Goal: Task Accomplishment & Management: Manage account settings

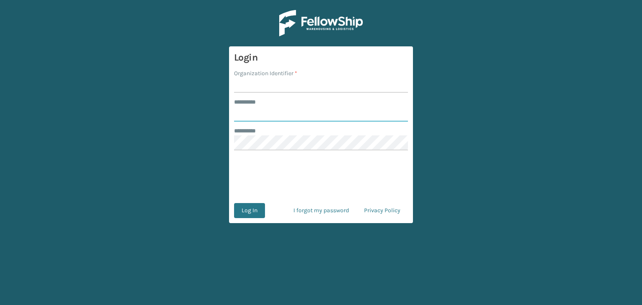
type input "********"
click at [239, 87] on input "Organization Identifier *" at bounding box center [321, 85] width 174 height 15
type input "SuperAdminOrganization"
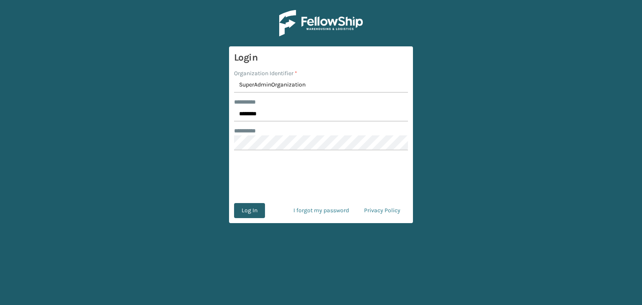
click at [250, 209] on button "Log In" at bounding box center [249, 210] width 31 height 15
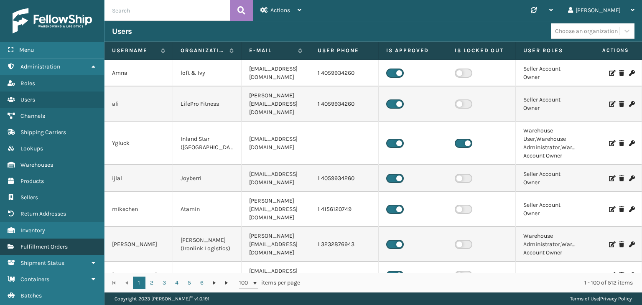
click at [49, 245] on span "Fulfillment Orders" at bounding box center [43, 246] width 47 height 7
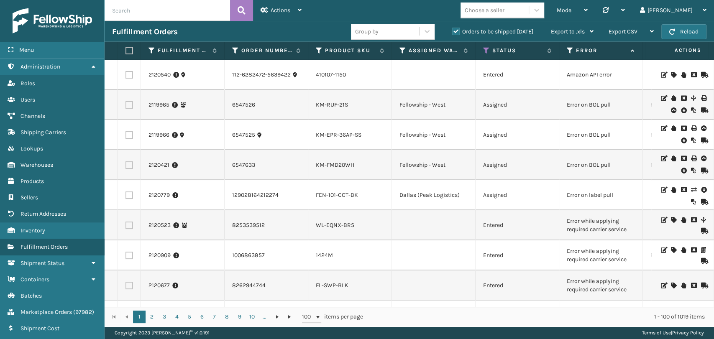
click at [585, 70] on td "Amazon API error" at bounding box center [601, 75] width 84 height 30
click at [596, 75] on td "Amazon API error" at bounding box center [601, 75] width 84 height 30
drag, startPoint x: 589, startPoint y: 70, endPoint x: 593, endPoint y: 81, distance: 11.9
click at [593, 81] on td "Amazon API error" at bounding box center [601, 75] width 84 height 30
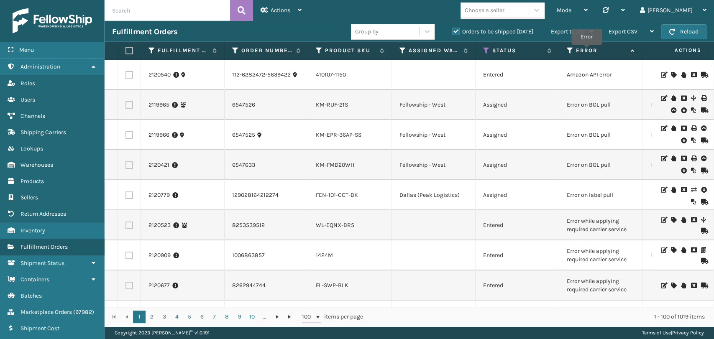
click at [586, 51] on label "Error" at bounding box center [601, 51] width 51 height 8
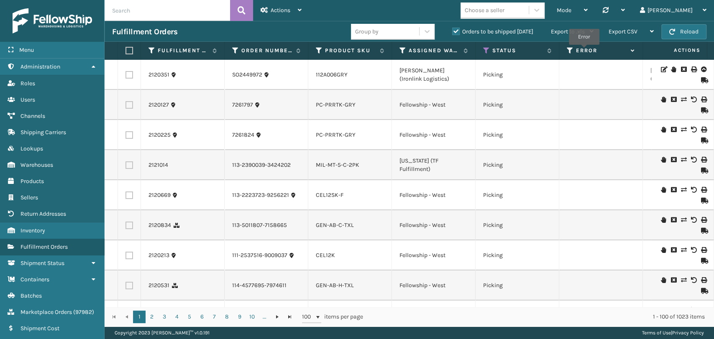
click at [584, 51] on label "Error" at bounding box center [601, 51] width 51 height 8
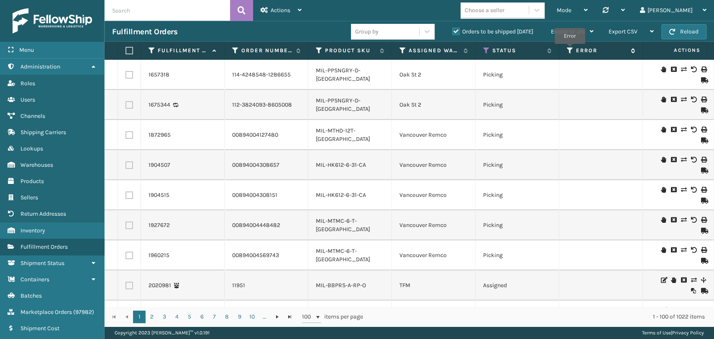
click at [570, 50] on icon at bounding box center [570, 51] width 7 height 8
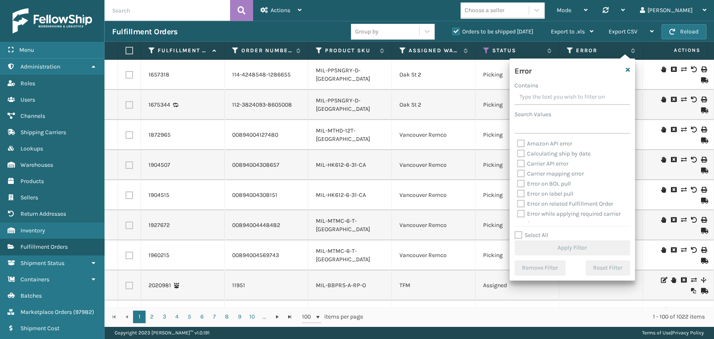
click at [523, 182] on label "Error on BOL pull" at bounding box center [544, 183] width 54 height 7
click at [517, 182] on input "Error on BOL pull" at bounding box center [517, 181] width 0 height 5
checkbox input "true"
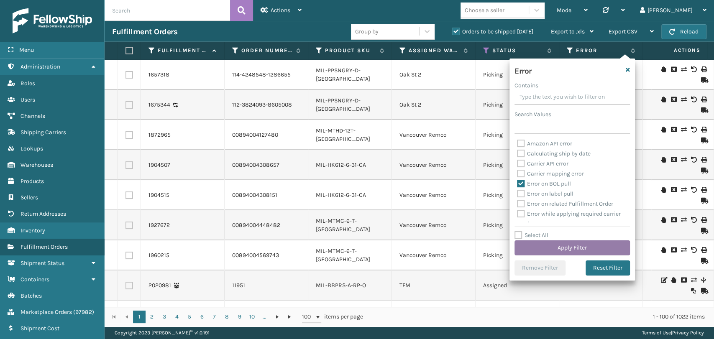
click at [558, 245] on button "Apply Filter" at bounding box center [571, 247] width 115 height 15
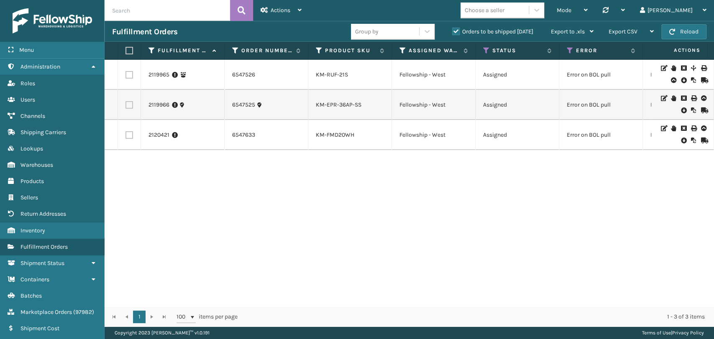
click at [594, 78] on td "Error on BOL pull" at bounding box center [601, 75] width 84 height 30
click at [642, 80] on icon at bounding box center [683, 80] width 5 height 8
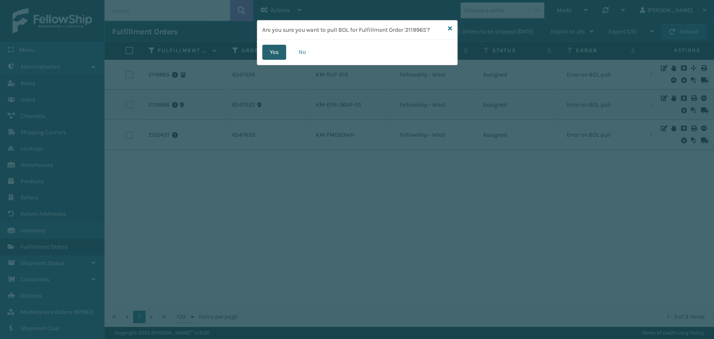
click at [275, 56] on button "Yes" at bounding box center [274, 52] width 24 height 15
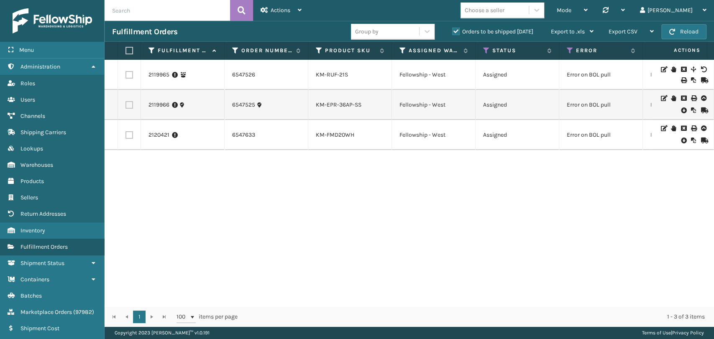
click at [642, 71] on icon at bounding box center [663, 70] width 5 height 6
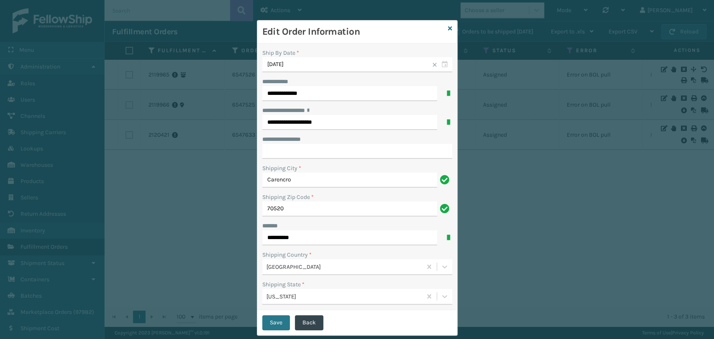
click at [603, 142] on div "**********" at bounding box center [357, 169] width 714 height 339
click at [448, 26] on icon at bounding box center [450, 29] width 4 height 6
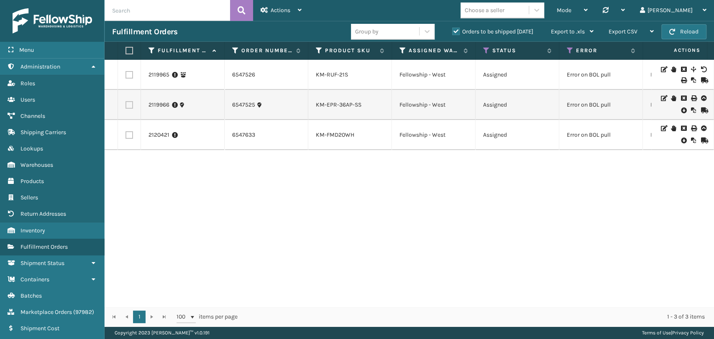
click at [642, 71] on icon at bounding box center [673, 70] width 5 height 6
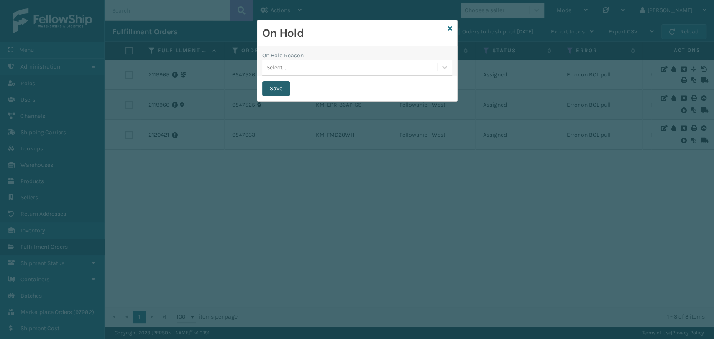
click at [275, 92] on button "Save" at bounding box center [276, 88] width 28 height 15
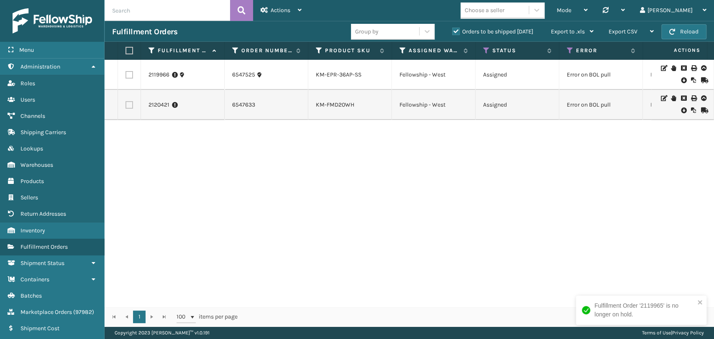
click at [576, 74] on td "Error on BOL pull" at bounding box center [601, 75] width 84 height 30
click at [642, 78] on icon at bounding box center [683, 80] width 5 height 8
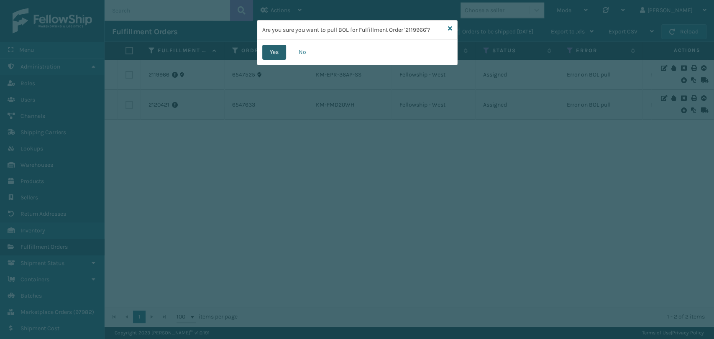
click at [278, 47] on button "Yes" at bounding box center [274, 52] width 24 height 15
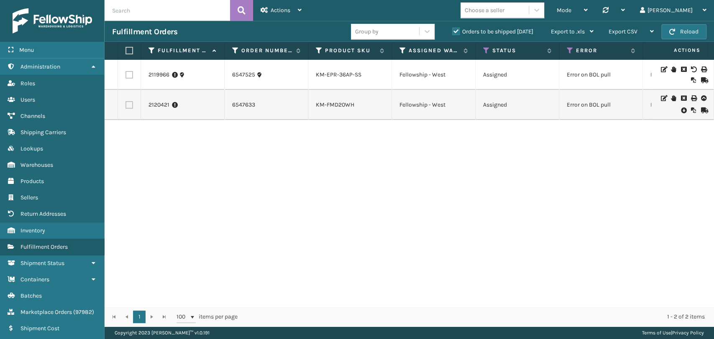
click at [642, 70] on icon at bounding box center [673, 70] width 5 height 6
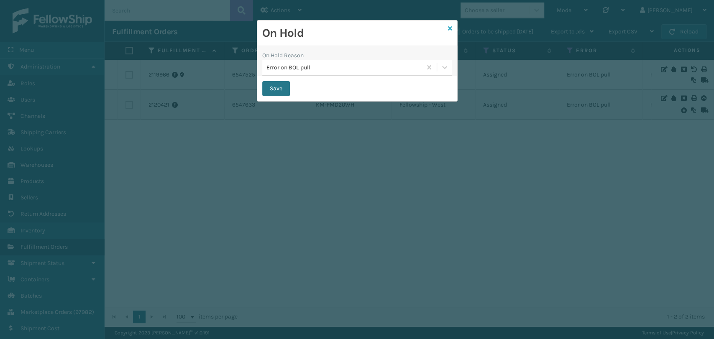
click at [450, 27] on icon at bounding box center [450, 29] width 4 height 6
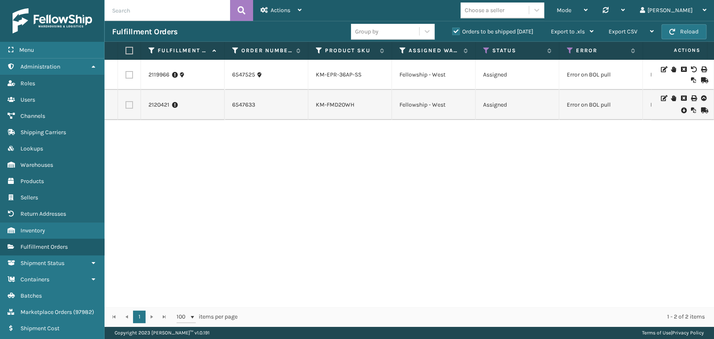
click at [642, 68] on icon at bounding box center [673, 70] width 5 height 6
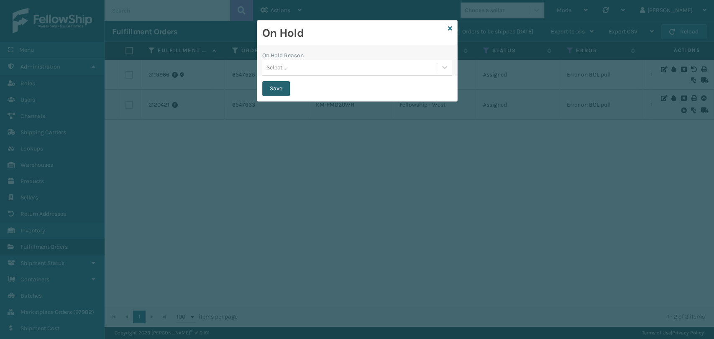
click at [272, 88] on button "Save" at bounding box center [276, 88] width 28 height 15
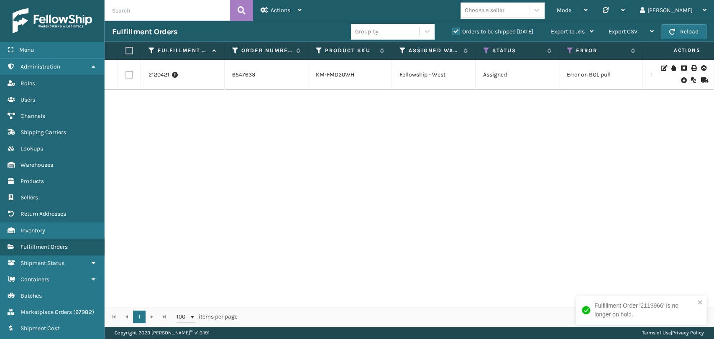
click at [619, 74] on td "Error on BOL pull" at bounding box center [601, 75] width 84 height 30
click at [642, 79] on icon at bounding box center [683, 80] width 5 height 8
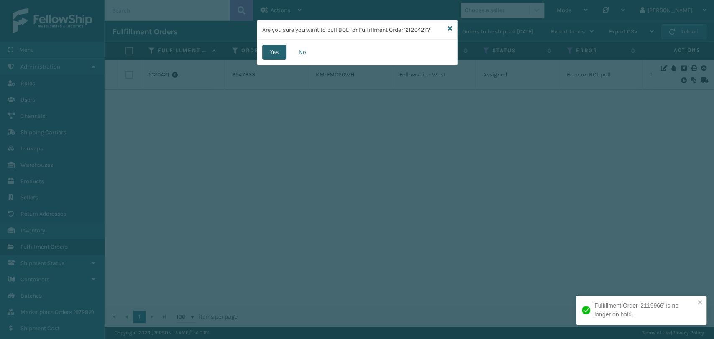
click at [270, 51] on button "Yes" at bounding box center [274, 52] width 24 height 15
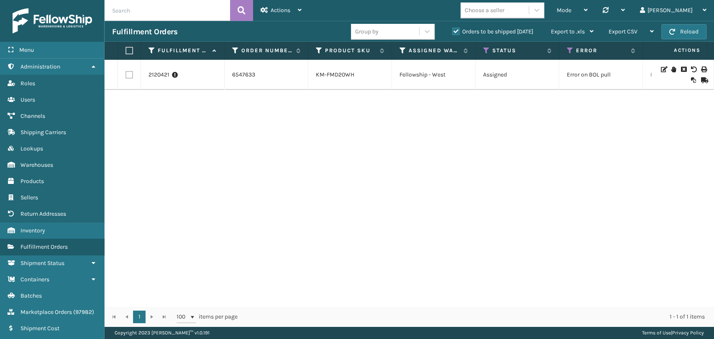
click at [642, 69] on icon at bounding box center [673, 70] width 5 height 6
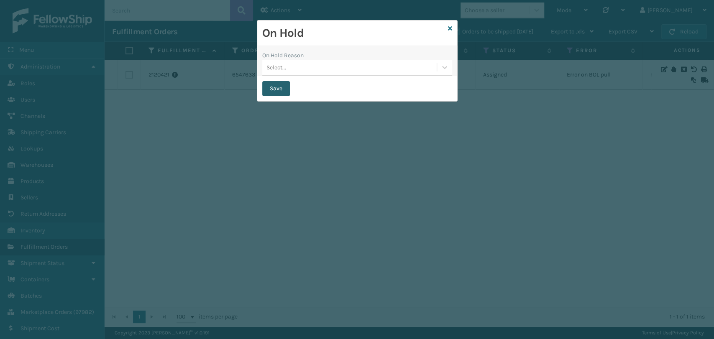
click at [271, 86] on button "Save" at bounding box center [276, 88] width 28 height 15
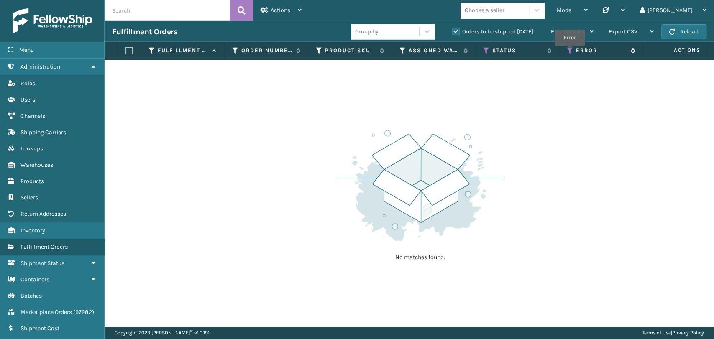
click at [570, 51] on icon at bounding box center [570, 51] width 7 height 8
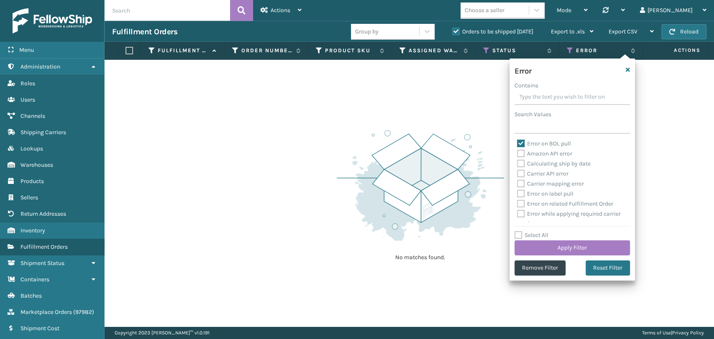
click at [521, 142] on label "Error on BOL pull" at bounding box center [544, 143] width 54 height 7
click at [517, 142] on input "Error on BOL pull" at bounding box center [517, 141] width 0 height 5
checkbox input "false"
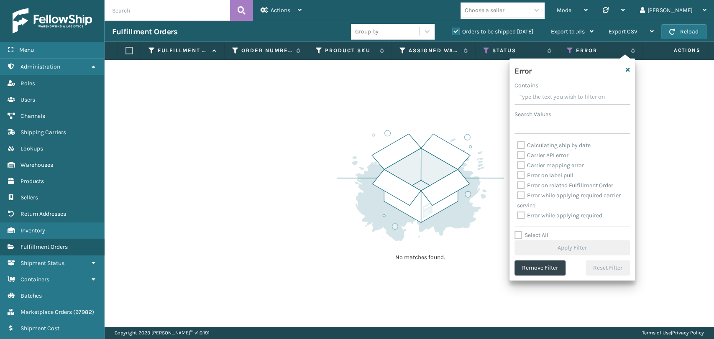
scroll to position [37, 0]
click at [520, 217] on label "Expensive service was assigned" at bounding box center [563, 217] width 93 height 7
click at [517, 217] on input "Expensive service was assigned" at bounding box center [517, 214] width 0 height 5
checkbox input "true"
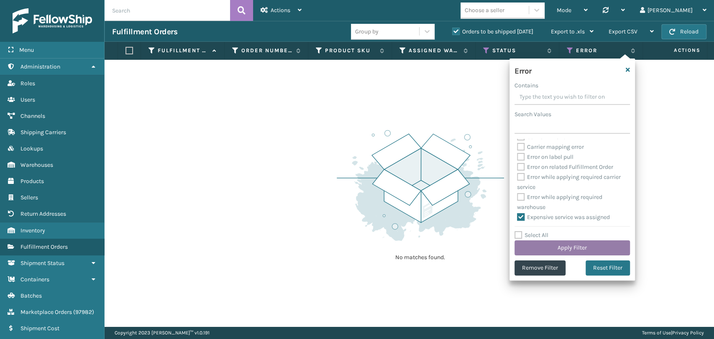
click at [572, 249] on button "Apply Filter" at bounding box center [571, 247] width 115 height 15
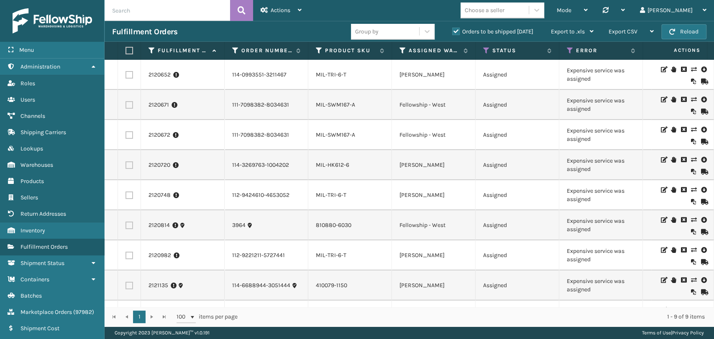
click at [616, 79] on td "Expensive service was assigned" at bounding box center [601, 75] width 84 height 30
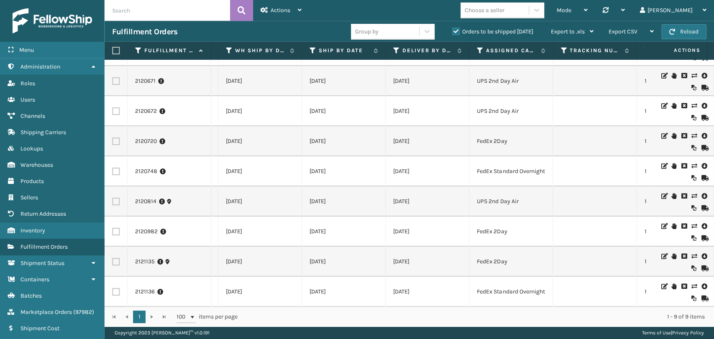
scroll to position [0, 657]
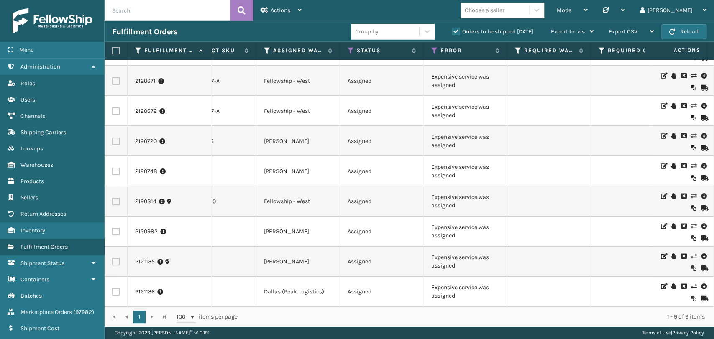
click at [254, 263] on td "410079-1150" at bounding box center [215, 262] width 84 height 30
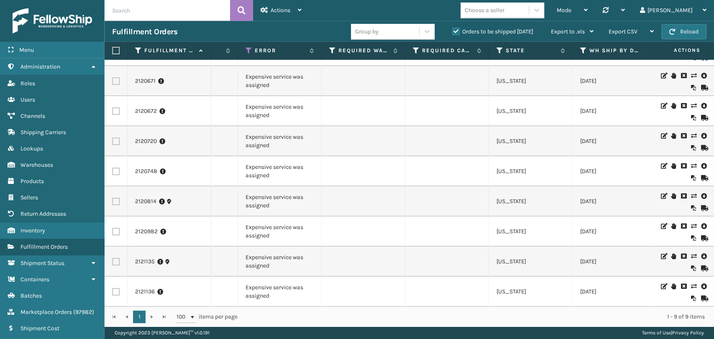
click at [642, 303] on div "2120652 114-0993551-3211467 MIL-TRI-6-T [PERSON_NAME] Assigned Expensive servic…" at bounding box center [409, 183] width 609 height 247
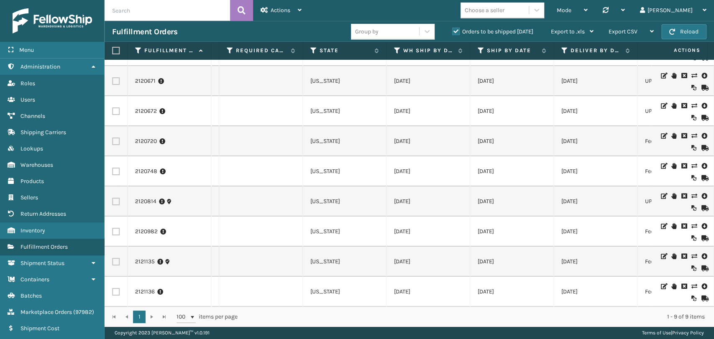
click at [572, 287] on td "[DATE]" at bounding box center [596, 292] width 84 height 30
click at [568, 263] on td "[DATE]" at bounding box center [596, 262] width 84 height 30
click at [642, 253] on icon at bounding box center [693, 256] width 5 height 6
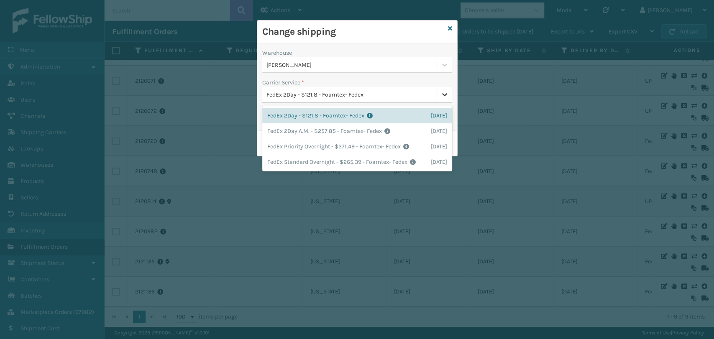
click at [442, 97] on icon at bounding box center [444, 94] width 8 height 8
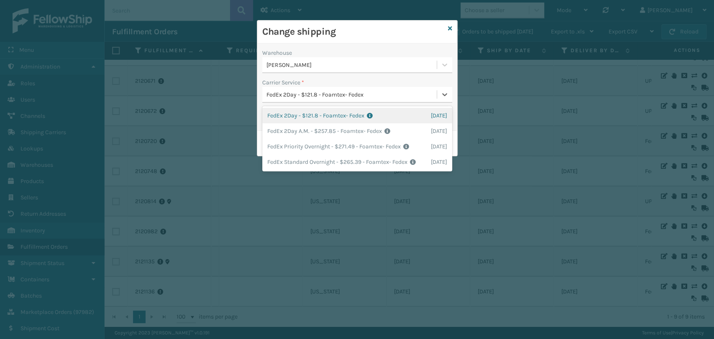
click at [352, 115] on div "FedEx 2Day - $121.8 - Foamtex- Fedex Shipping Cost $121.8 Surplus Cost $0 Total…" at bounding box center [357, 115] width 190 height 15
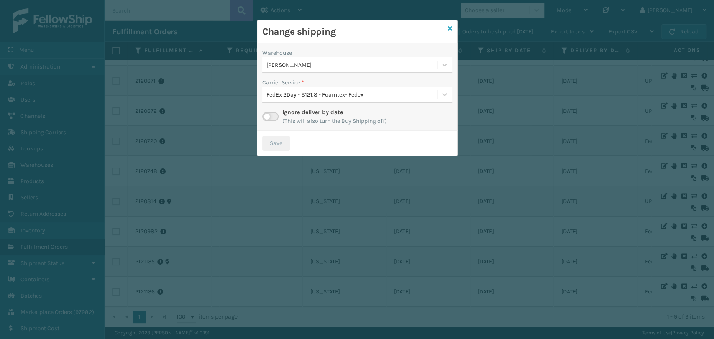
click at [448, 29] on icon at bounding box center [450, 29] width 4 height 6
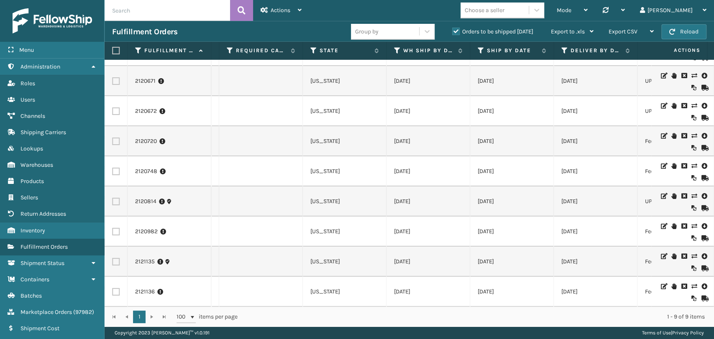
click at [642, 252] on icon at bounding box center [703, 256] width 5 height 8
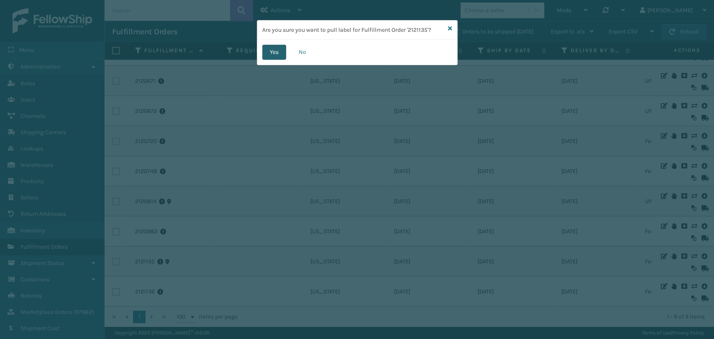
click at [274, 51] on button "Yes" at bounding box center [274, 52] width 24 height 15
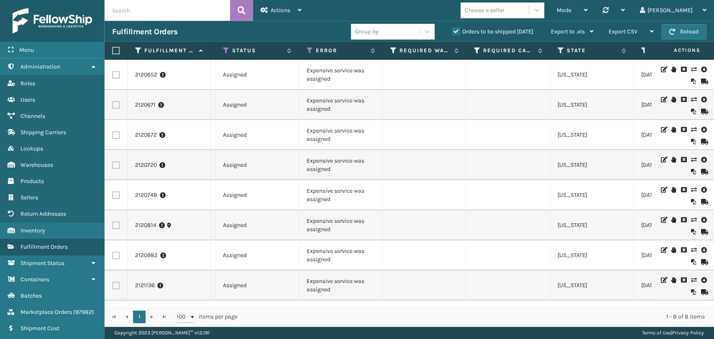
scroll to position [0, 279]
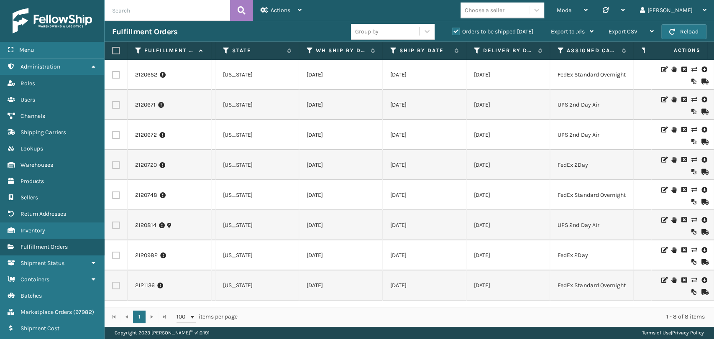
click at [580, 279] on td "FedEx Standard Overnight" at bounding box center [592, 286] width 84 height 30
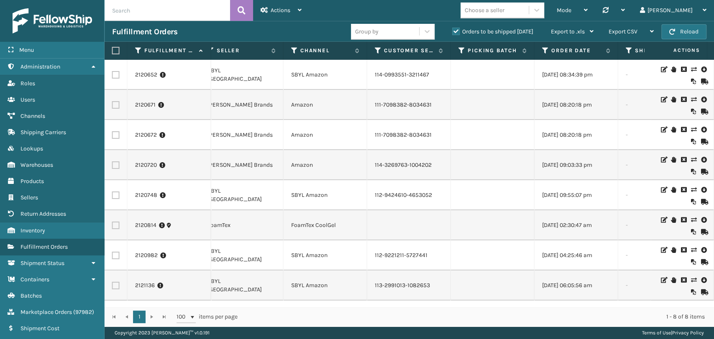
drag, startPoint x: 659, startPoint y: 294, endPoint x: 670, endPoint y: 292, distance: 11.4
click at [642, 292] on div at bounding box center [682, 285] width 47 height 19
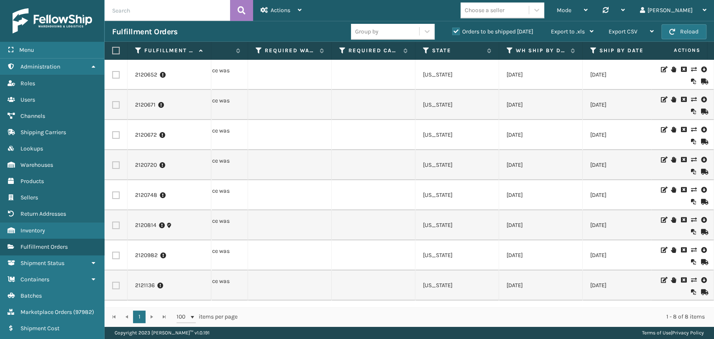
click at [642, 278] on icon at bounding box center [693, 280] width 5 height 6
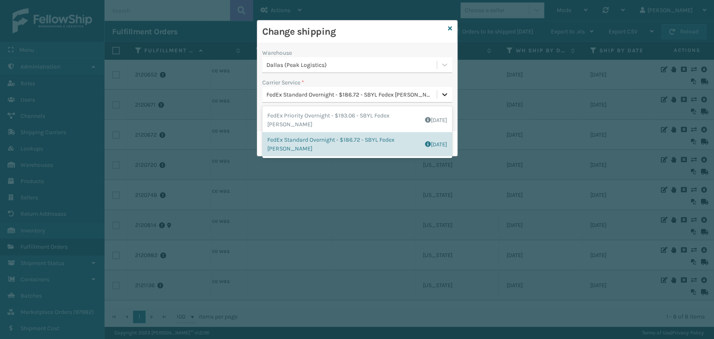
click at [445, 95] on icon at bounding box center [444, 94] width 8 height 8
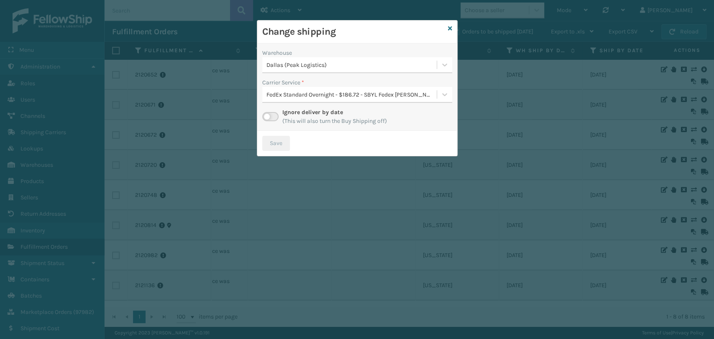
click at [450, 75] on div "Warehouse Dallas (Peak Logistics) Carrier Service * FedEx Standard Overnight - …" at bounding box center [357, 86] width 200 height 87
click at [451, 26] on icon at bounding box center [450, 29] width 4 height 6
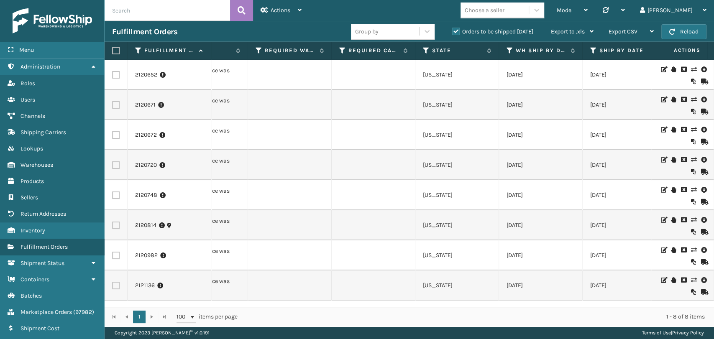
click at [642, 279] on icon at bounding box center [703, 280] width 5 height 8
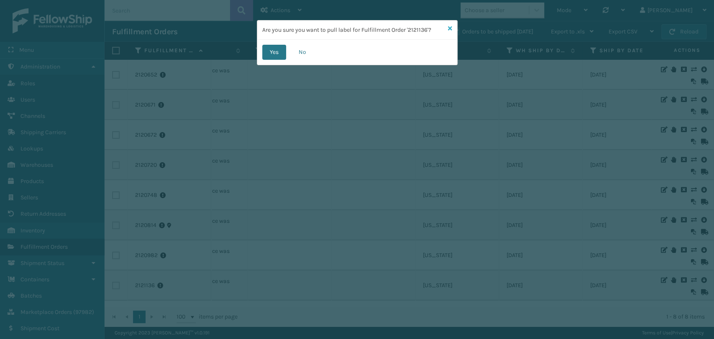
click at [450, 28] on icon at bounding box center [450, 29] width 4 height 6
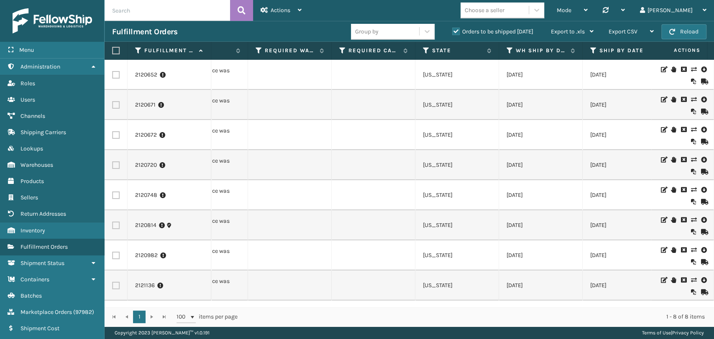
click at [642, 281] on icon at bounding box center [693, 280] width 5 height 6
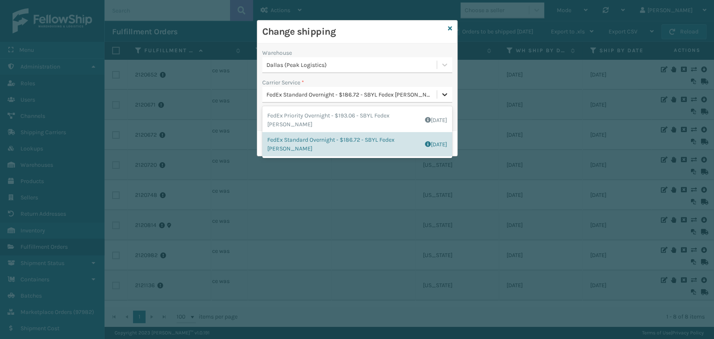
click at [446, 92] on icon at bounding box center [444, 94] width 8 height 8
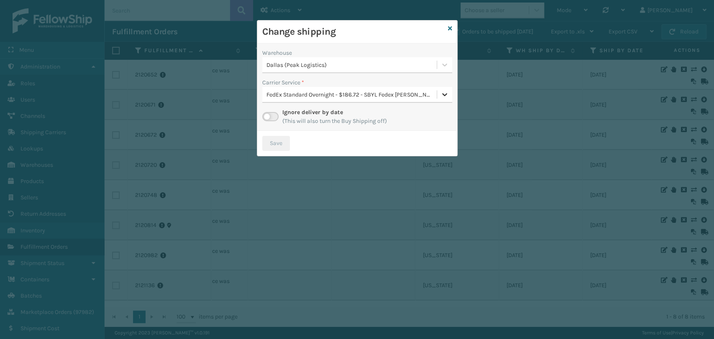
click at [443, 95] on icon at bounding box center [444, 94] width 5 height 3
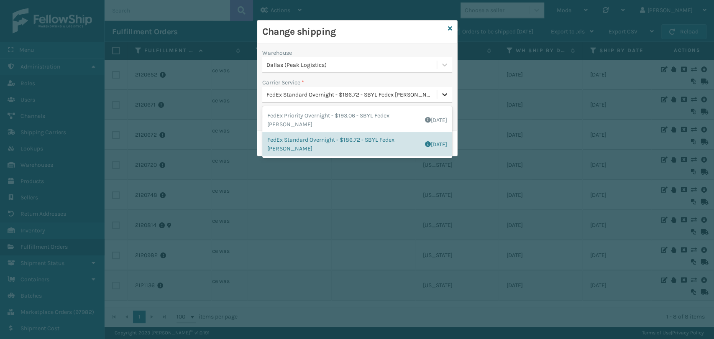
click at [443, 95] on icon at bounding box center [444, 94] width 5 height 3
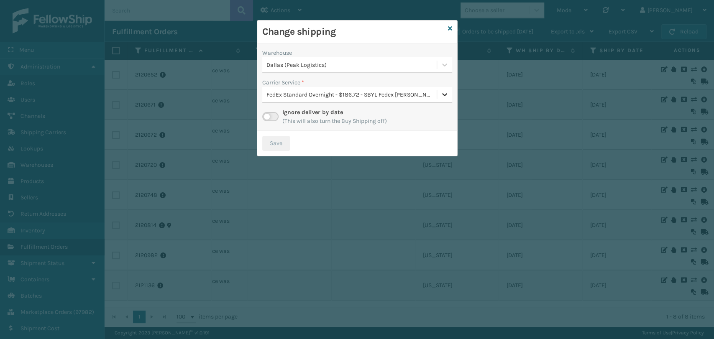
click at [443, 95] on icon at bounding box center [444, 94] width 5 height 3
click at [271, 116] on label at bounding box center [270, 116] width 16 height 9
click at [268, 116] on input "checkbox" at bounding box center [264, 114] width 5 height 5
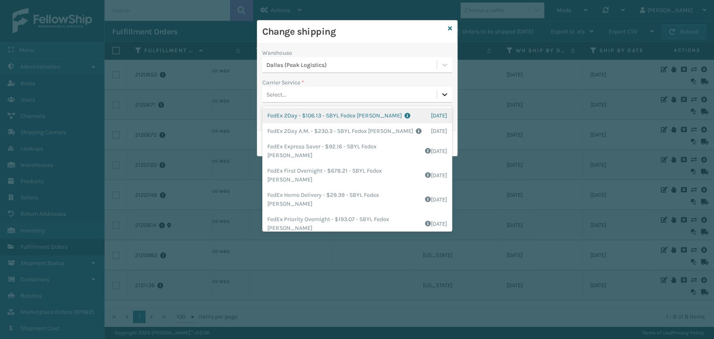
click at [444, 95] on icon at bounding box center [444, 94] width 8 height 8
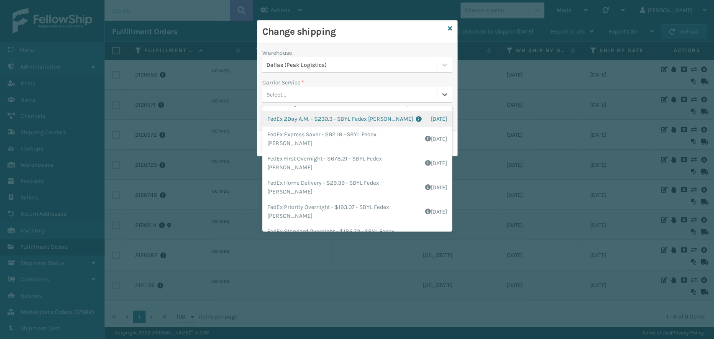
scroll to position [0, 0]
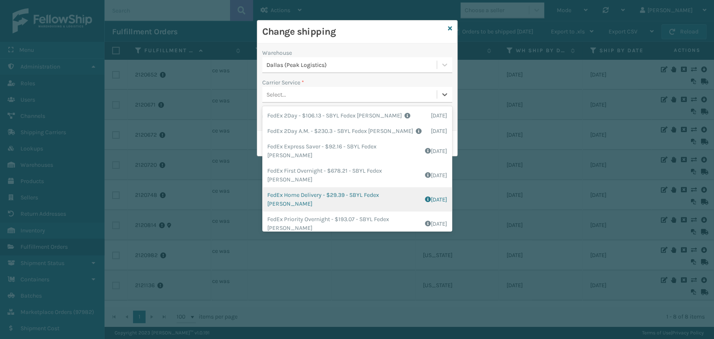
click at [390, 187] on div "FedEx Home Delivery - $29.39 - SBYL Fedex [PERSON_NAME] Shipping Cost $15.39 Su…" at bounding box center [357, 199] width 190 height 24
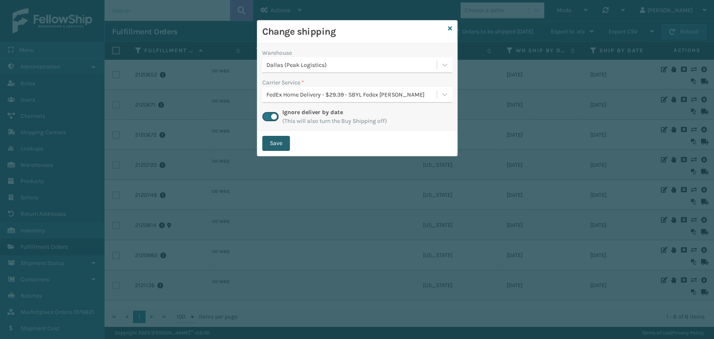
click at [276, 148] on button "Save" at bounding box center [276, 143] width 28 height 15
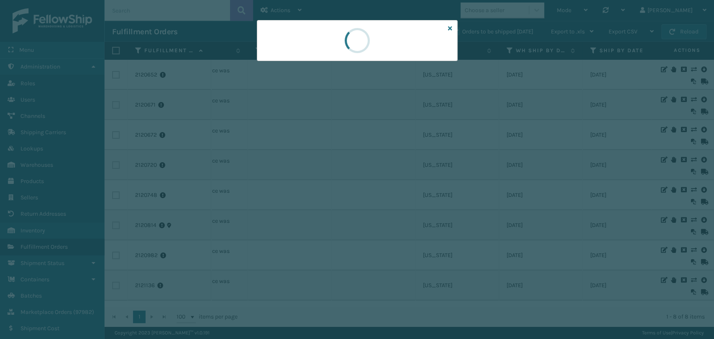
click at [276, 148] on div at bounding box center [357, 169] width 714 height 339
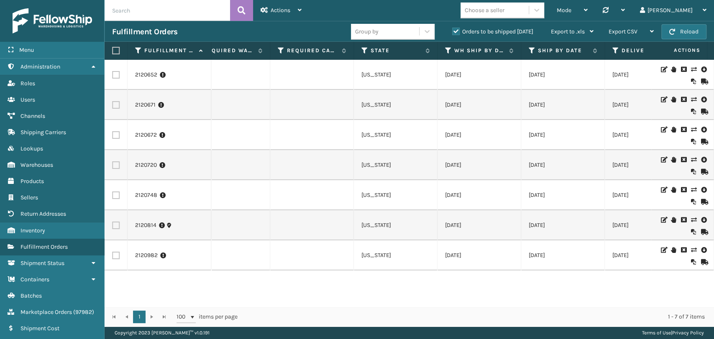
scroll to position [0, 484]
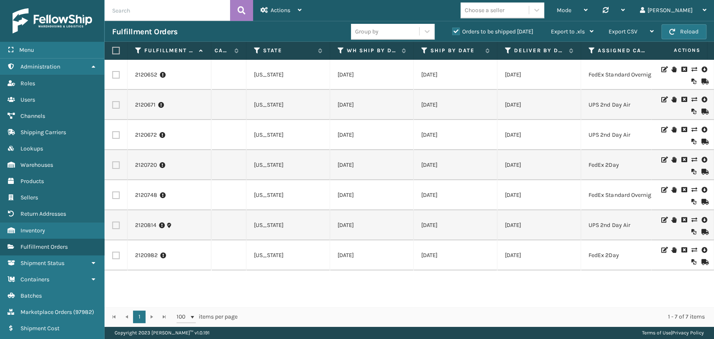
click at [642, 249] on icon at bounding box center [693, 250] width 5 height 6
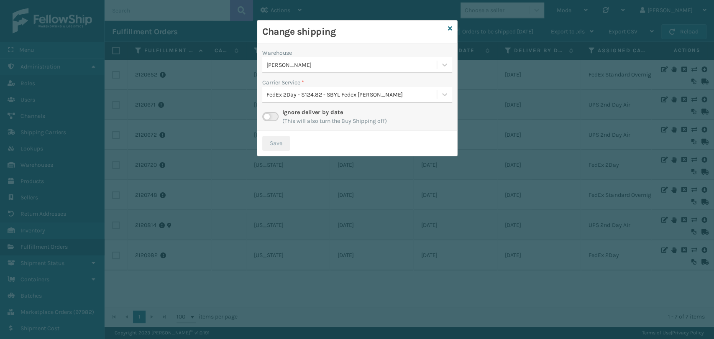
click at [270, 113] on label at bounding box center [270, 116] width 16 height 9
click at [268, 113] on input "checkbox" at bounding box center [264, 114] width 5 height 5
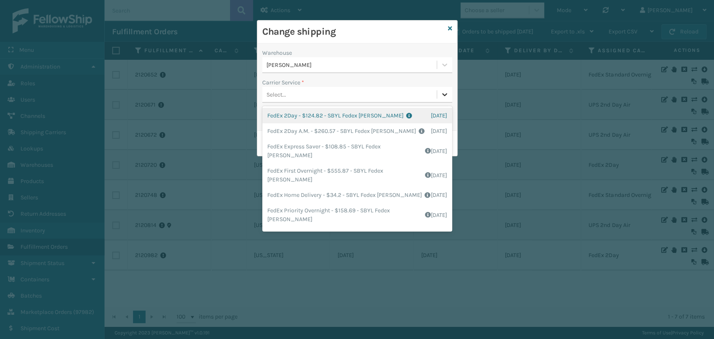
click at [447, 96] on icon at bounding box center [444, 94] width 8 height 8
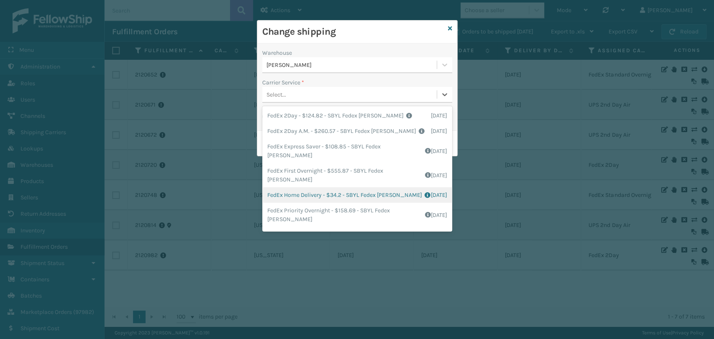
click at [376, 197] on div "FedEx Home Delivery - $34.2 - SBYL Fedex [PERSON_NAME] Shipping Cost $20.2 Surp…" at bounding box center [357, 194] width 190 height 15
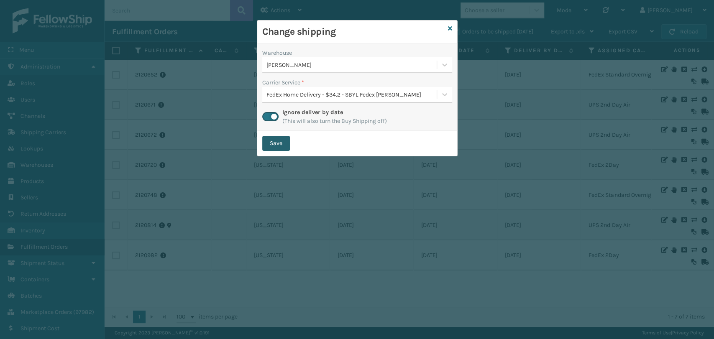
click at [275, 148] on button "Save" at bounding box center [276, 143] width 28 height 15
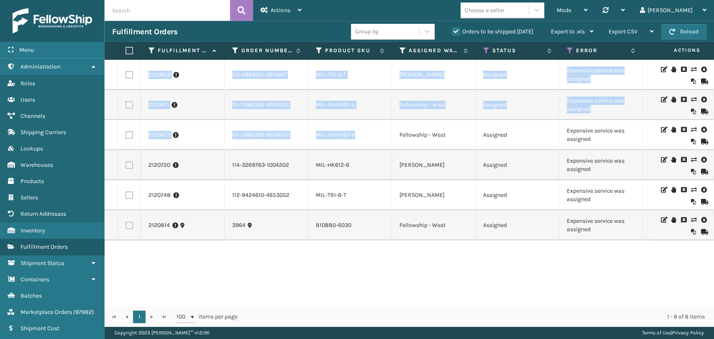
drag, startPoint x: 381, startPoint y: 268, endPoint x: 381, endPoint y: 139, distance: 129.2
click at [381, 139] on div "2120652 114-0993551-3211467 MIL-TRI-6-T [PERSON_NAME] Assigned Expensive servic…" at bounding box center [409, 183] width 609 height 247
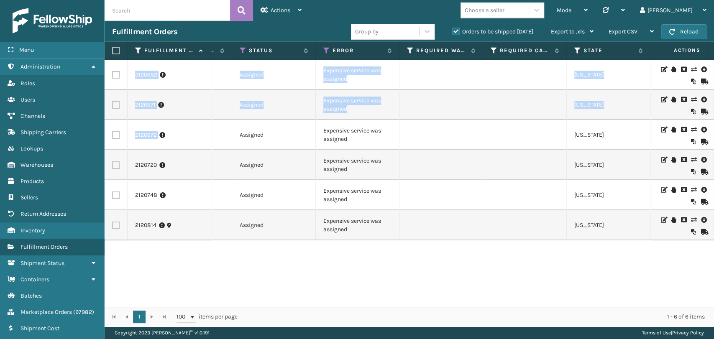
scroll to position [0, 283]
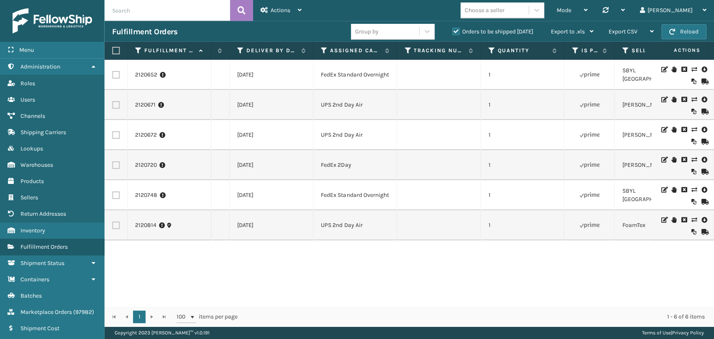
click at [642, 219] on icon at bounding box center [693, 220] width 5 height 6
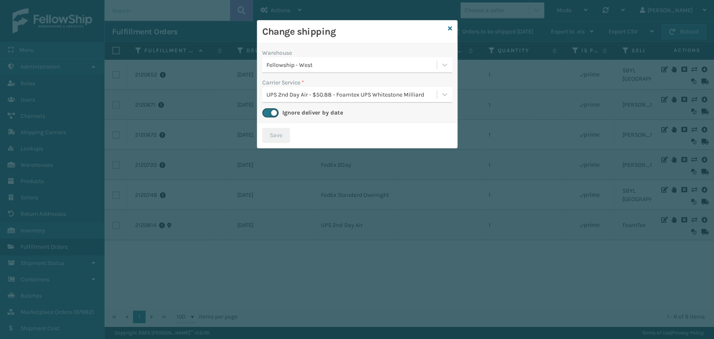
click at [271, 113] on label at bounding box center [270, 112] width 16 height 9
click at [268, 113] on input "checkbox" at bounding box center [264, 110] width 5 height 5
click at [269, 112] on label at bounding box center [270, 112] width 16 height 9
click at [268, 112] on input "checkbox" at bounding box center [264, 110] width 5 height 5
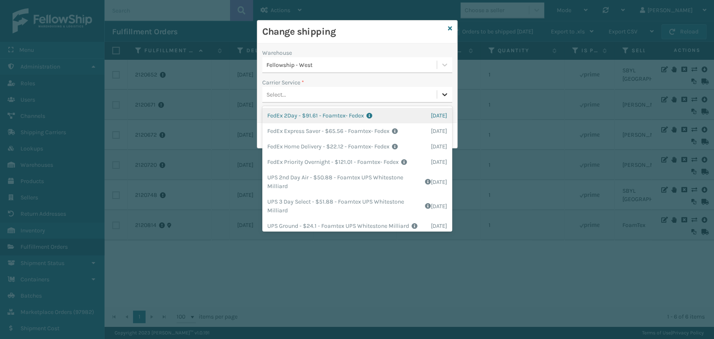
click at [442, 95] on icon at bounding box center [444, 94] width 8 height 8
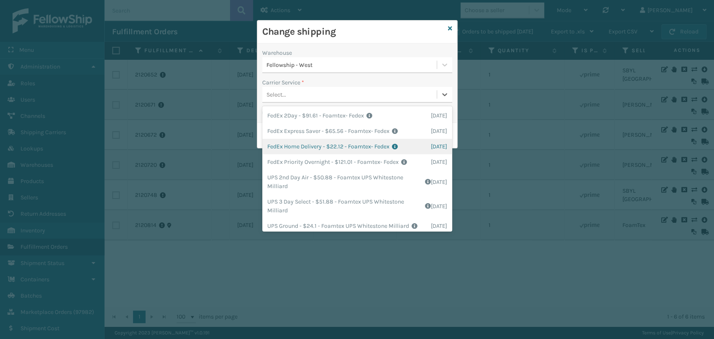
click at [375, 145] on div "FedEx Home Delivery - $22.12 - Foamtex- Fedex Shipping Cost $22.12 Surplus Cost…" at bounding box center [357, 146] width 190 height 15
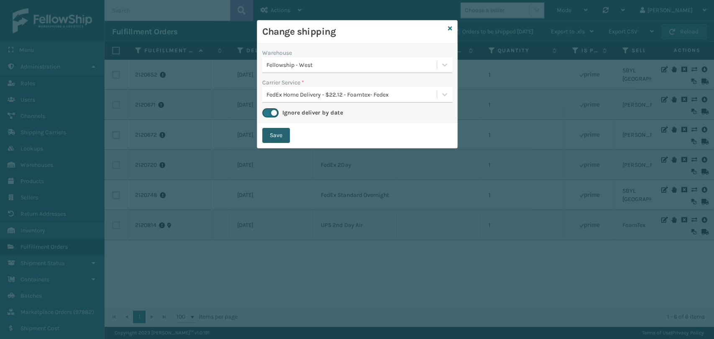
click at [284, 129] on button "Save" at bounding box center [276, 135] width 28 height 15
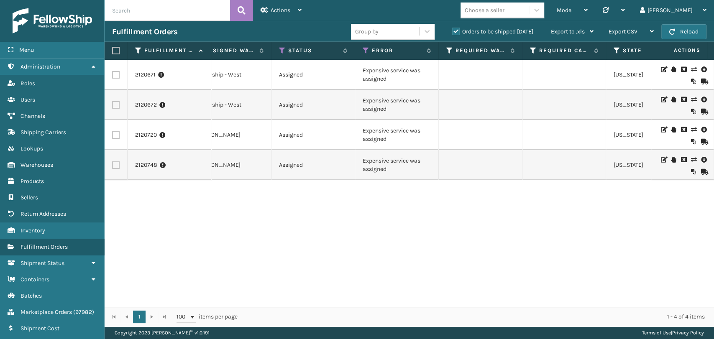
scroll to position [0, 241]
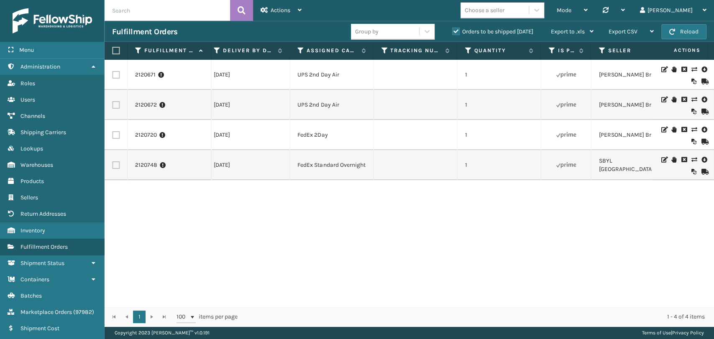
click at [642, 160] on icon at bounding box center [693, 160] width 5 height 6
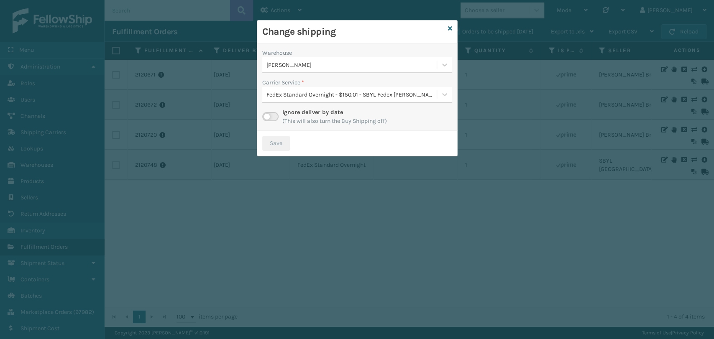
click at [270, 111] on div "Ignore deliver by date (This will also turn the Buy Shipping off)" at bounding box center [357, 117] width 190 height 18
click at [269, 114] on label at bounding box center [270, 116] width 16 height 9
click at [268, 114] on input "checkbox" at bounding box center [264, 114] width 5 height 5
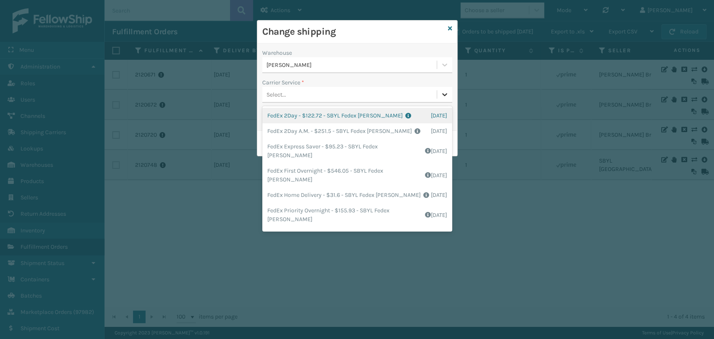
click at [444, 95] on icon at bounding box center [444, 94] width 5 height 3
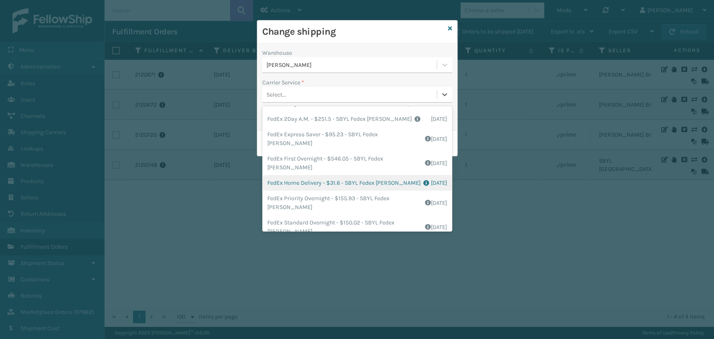
click at [349, 175] on div "FedEx Home Delivery - $31.6 - SBYL Fedex [PERSON_NAME] Shipping Cost $17.6 Surp…" at bounding box center [357, 182] width 190 height 15
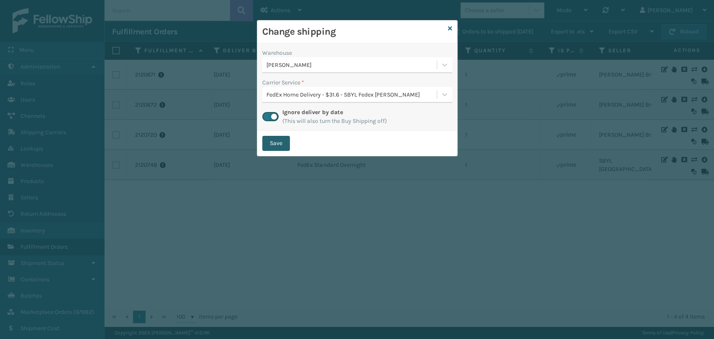
click at [278, 151] on button "Save" at bounding box center [276, 143] width 28 height 15
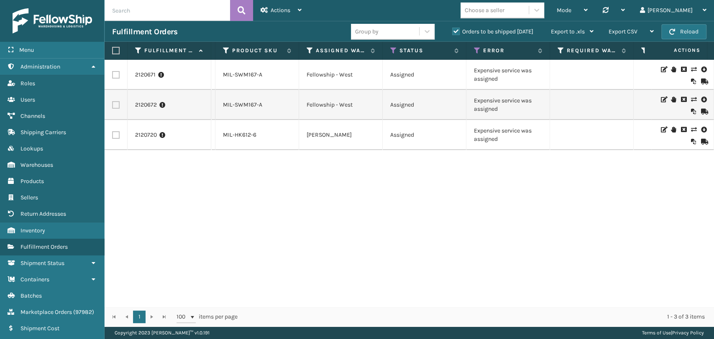
scroll to position [0, 111]
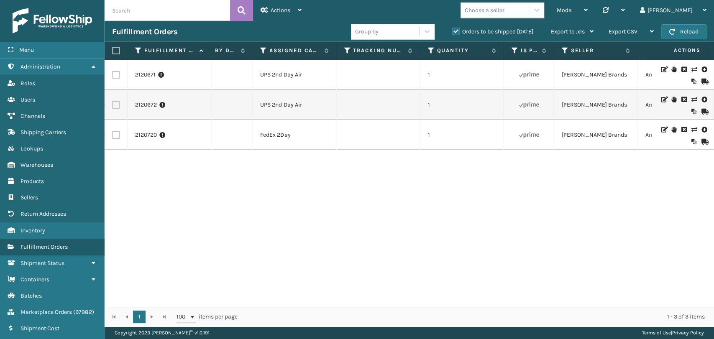
click at [642, 130] on icon at bounding box center [693, 130] width 5 height 6
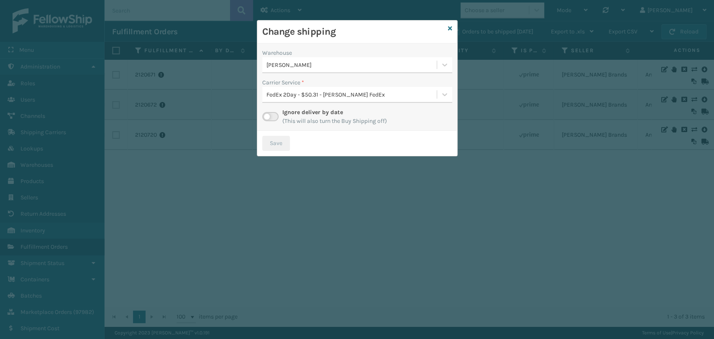
click at [271, 115] on label at bounding box center [270, 116] width 16 height 9
click at [268, 115] on input "checkbox" at bounding box center [264, 114] width 5 height 5
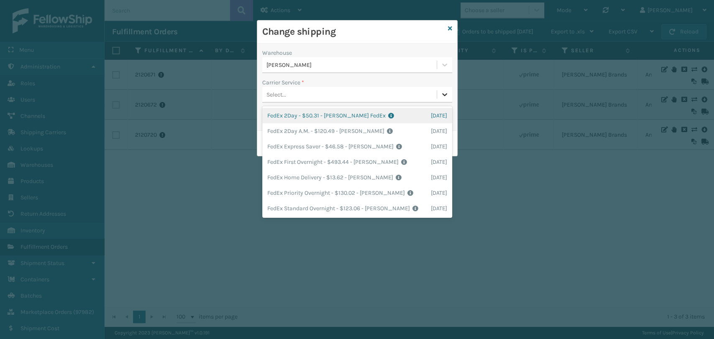
click at [443, 92] on icon at bounding box center [444, 94] width 8 height 8
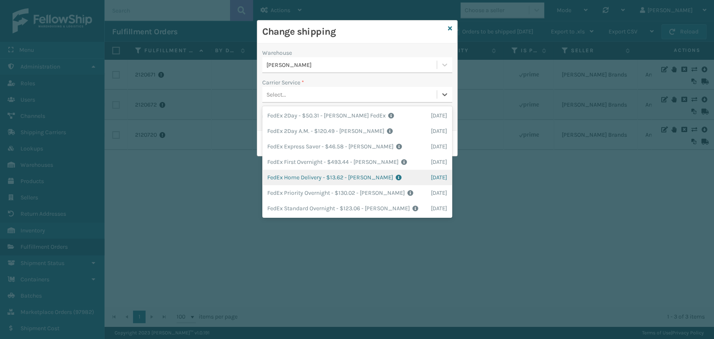
click at [344, 177] on div "FedEx Home Delivery - $13.62 - [PERSON_NAME] FedEx Shipping Cost $11.95 Surplus…" at bounding box center [357, 177] width 190 height 15
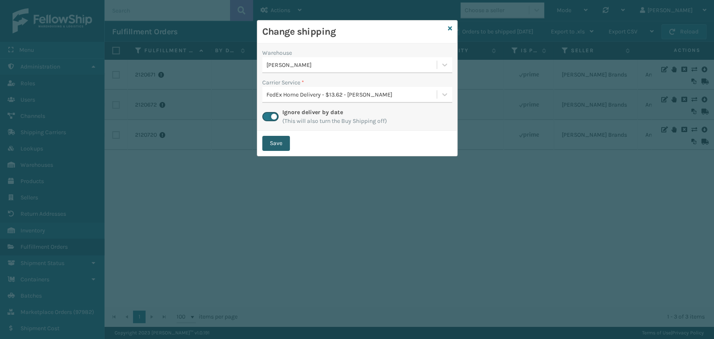
click at [276, 146] on button "Save" at bounding box center [276, 143] width 28 height 15
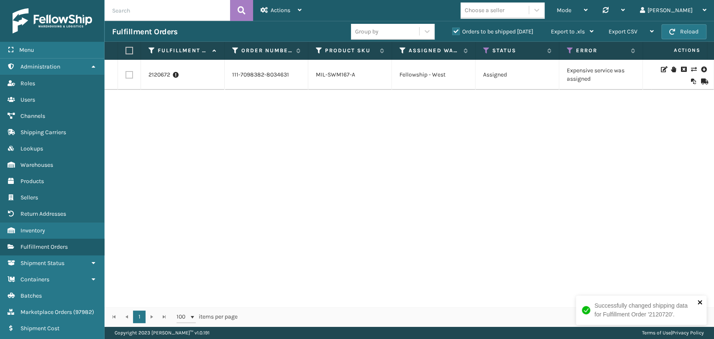
click at [642, 304] on icon "close" at bounding box center [700, 302] width 6 height 7
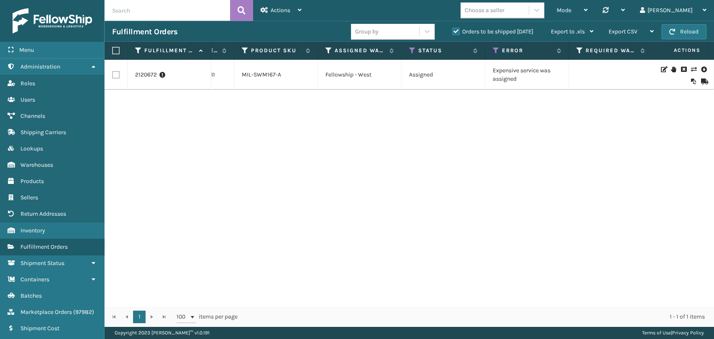
scroll to position [0, 93]
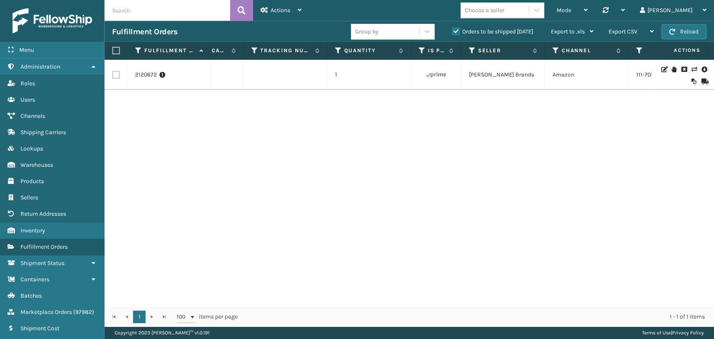
click at [642, 70] on icon at bounding box center [693, 70] width 5 height 6
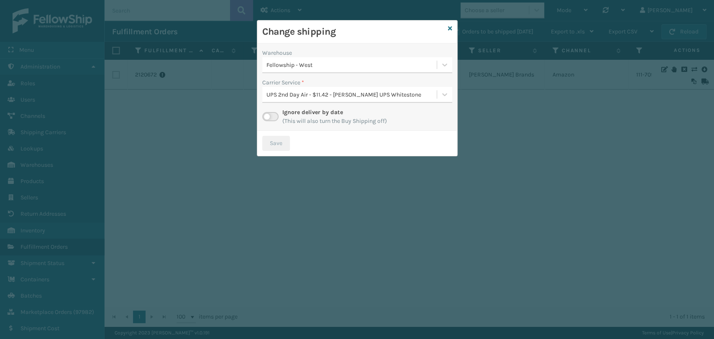
click at [270, 117] on label at bounding box center [270, 116] width 16 height 9
click at [268, 117] on input "checkbox" at bounding box center [264, 114] width 5 height 5
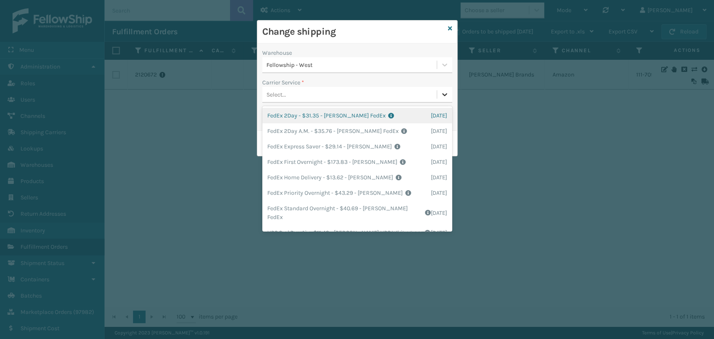
click at [444, 92] on icon at bounding box center [444, 94] width 8 height 8
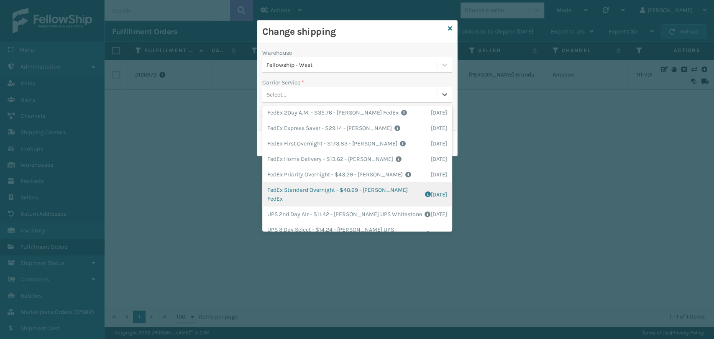
scroll to position [0, 0]
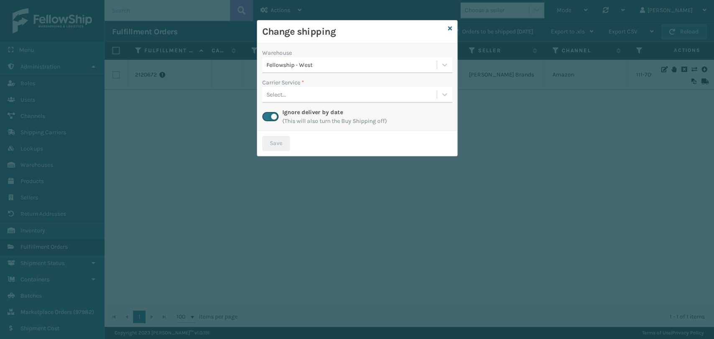
click at [453, 25] on div "Change shipping" at bounding box center [357, 31] width 200 height 23
click at [450, 26] on icon at bounding box center [450, 29] width 4 height 6
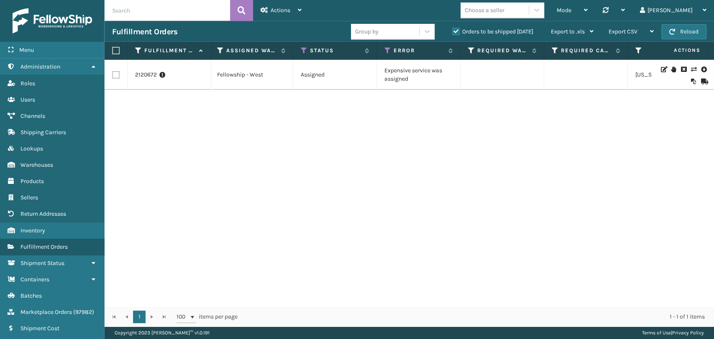
scroll to position [0, 129]
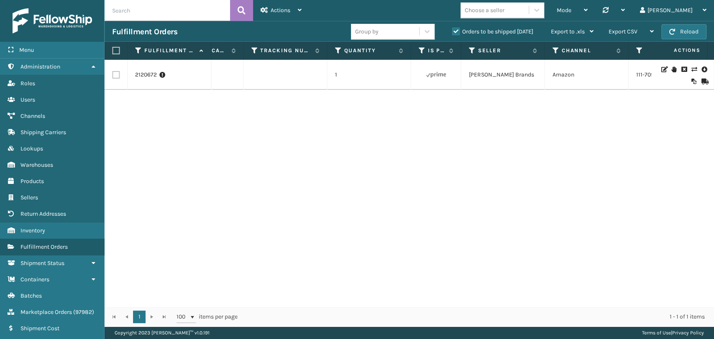
click at [642, 67] on icon at bounding box center [693, 70] width 5 height 6
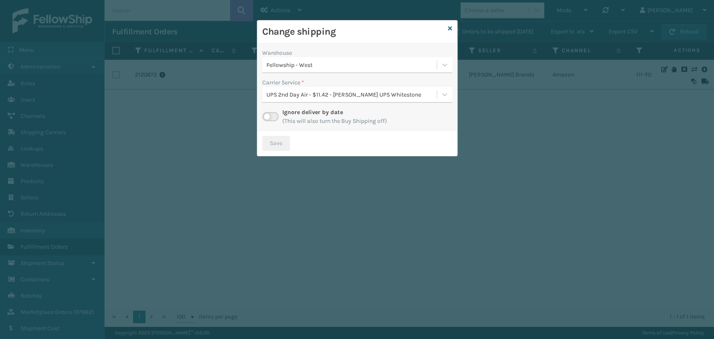
click at [269, 117] on label at bounding box center [270, 116] width 16 height 9
click at [268, 117] on input "checkbox" at bounding box center [264, 114] width 5 height 5
click at [439, 96] on div at bounding box center [444, 94] width 15 height 15
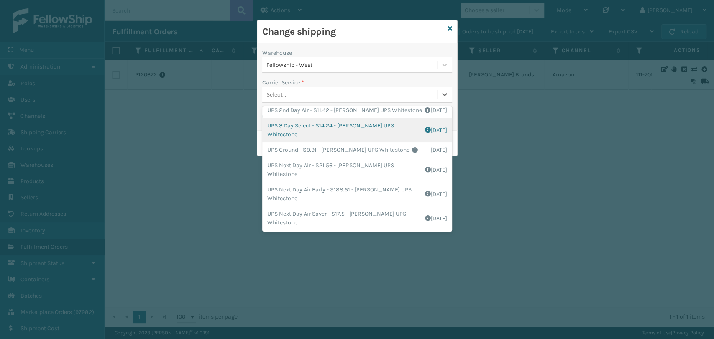
click at [372, 124] on div "UPS 3 Day Select - $14.24 - [PERSON_NAME] UPS Whitestone Shipping Cost $11.87 S…" at bounding box center [357, 130] width 190 height 24
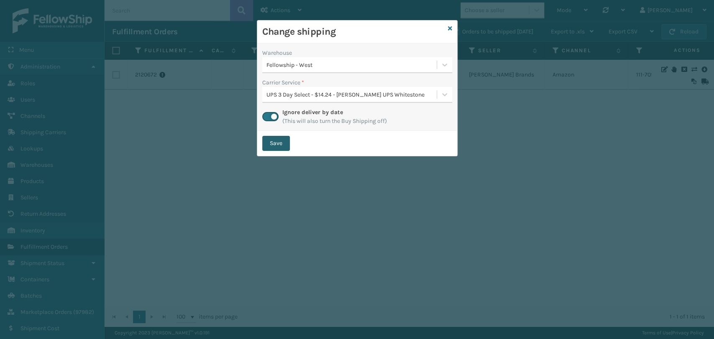
click at [284, 138] on button "Save" at bounding box center [276, 143] width 28 height 15
